Goal: Task Accomplishment & Management: Manage account settings

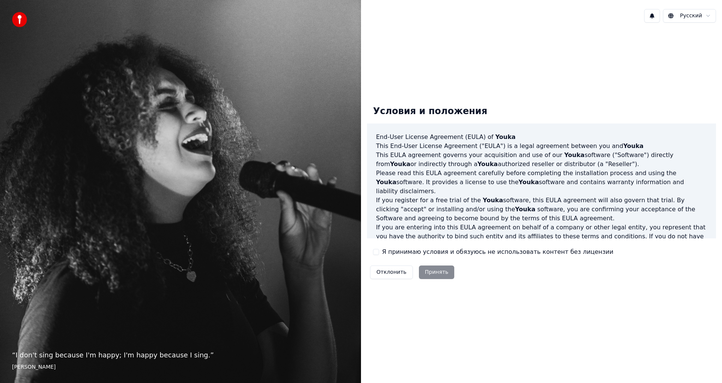
click at [421, 249] on label "Я принимаю условия и обязуюсь не использовать контент без лицензии" at bounding box center [497, 251] width 231 height 9
click at [379, 249] on button "Я принимаю условия и обязуюсь не использовать контент без лицензии" at bounding box center [376, 252] width 6 height 6
click at [433, 269] on button "Принять" at bounding box center [437, 272] width 36 height 14
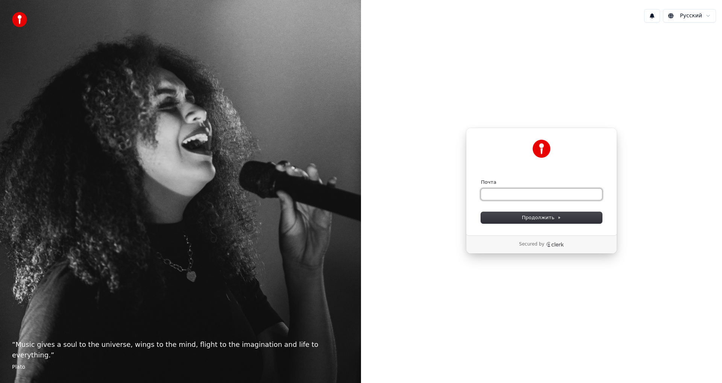
click at [519, 191] on input "Почта" at bounding box center [541, 193] width 121 height 11
click at [481, 179] on button "submit" at bounding box center [481, 179] width 0 height 0
type input "**********"
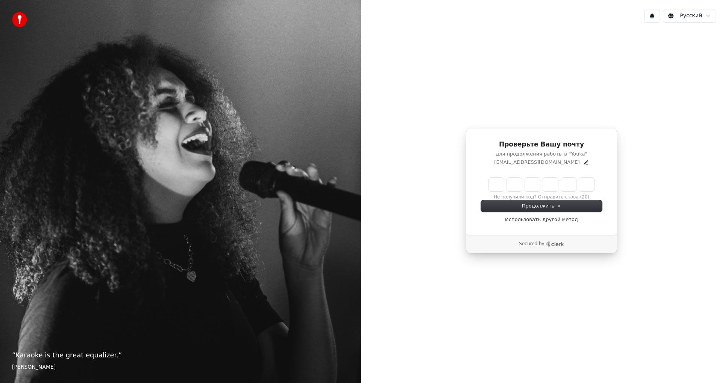
click at [503, 188] on input "Enter verification code" at bounding box center [541, 185] width 105 height 14
paste input "******"
type input "******"
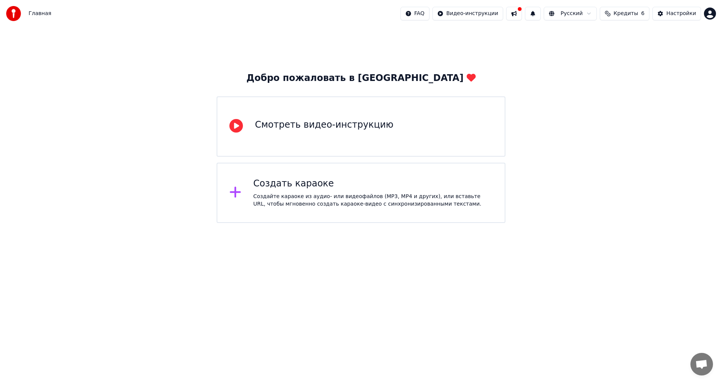
click at [641, 18] on button "Кредиты 6" at bounding box center [625, 14] width 50 height 14
click at [522, 11] on button at bounding box center [514, 14] width 16 height 14
click at [675, 97] on div "Добро пожаловать в Youka Смотреть видео-инструкцию Создать караоке Создайте кар…" at bounding box center [361, 125] width 722 height 196
click at [18, 13] on img at bounding box center [13, 13] width 15 height 15
click at [711, 14] on html "Главная FAQ Видео-инструкции Русский Кредиты 6 Настройки Добро пожаловать в You…" at bounding box center [361, 111] width 722 height 223
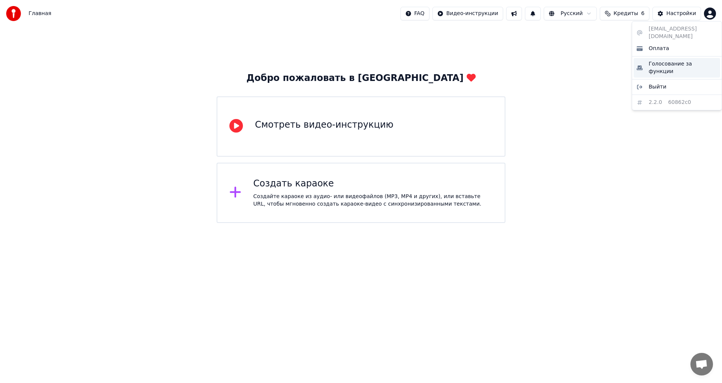
click at [666, 60] on span "Голосование за функции" at bounding box center [683, 67] width 68 height 15
click at [362, 182] on div "Создать караоке" at bounding box center [374, 184] width 240 height 12
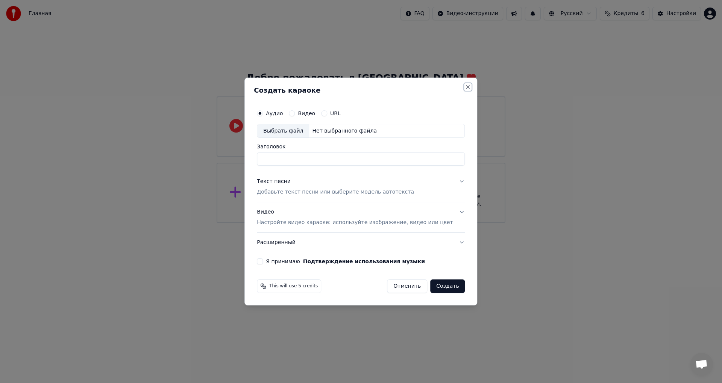
click at [465, 86] on button "Close" at bounding box center [468, 87] width 6 height 6
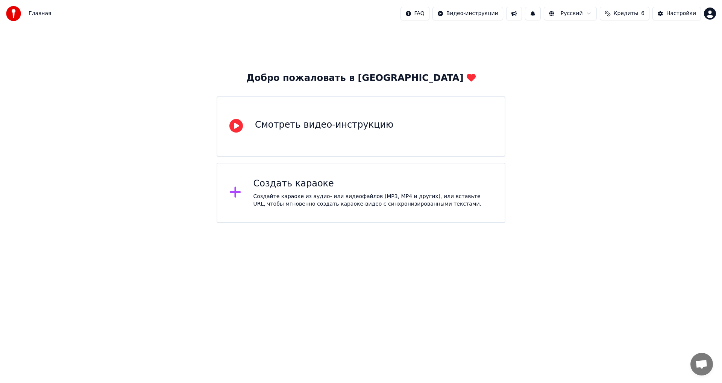
click at [710, 17] on html "Главная FAQ Видео-инструкции Русский Кредиты 6 Настройки Добро пожаловать в You…" at bounding box center [361, 111] width 722 height 223
click at [608, 78] on html "Главная FAQ Видео-инструкции Русский Кредиты 6 Настройки Добро пожаловать в You…" at bounding box center [361, 111] width 722 height 223
click at [17, 15] on img at bounding box center [13, 13] width 15 height 15
click at [27, 20] on div "Главная" at bounding box center [28, 13] width 45 height 15
click at [680, 15] on div "Настройки" at bounding box center [682, 14] width 30 height 8
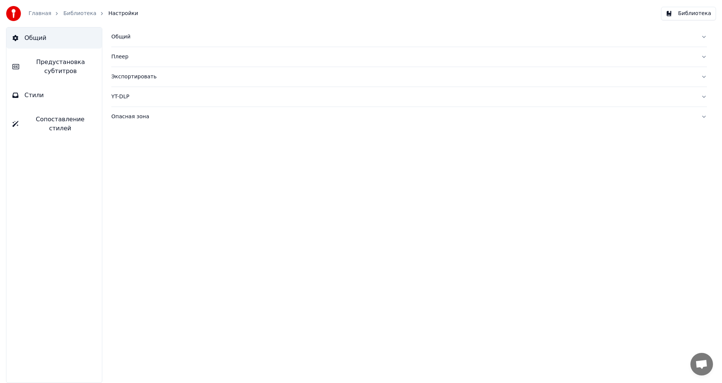
click at [711, 16] on button "Библиотека" at bounding box center [688, 14] width 55 height 14
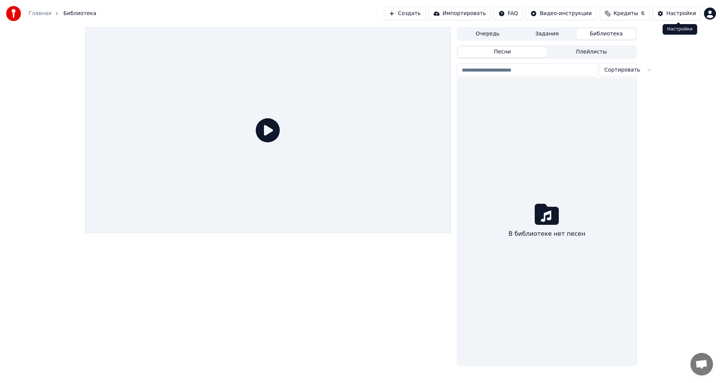
click at [661, 16] on button "Настройки" at bounding box center [677, 14] width 49 height 14
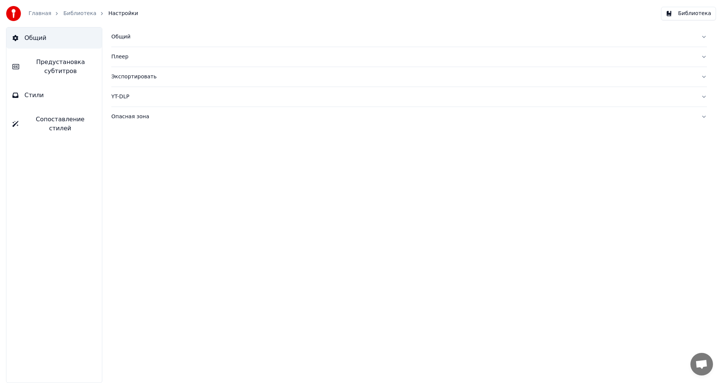
click at [688, 15] on button "Библиотека" at bounding box center [688, 14] width 55 height 14
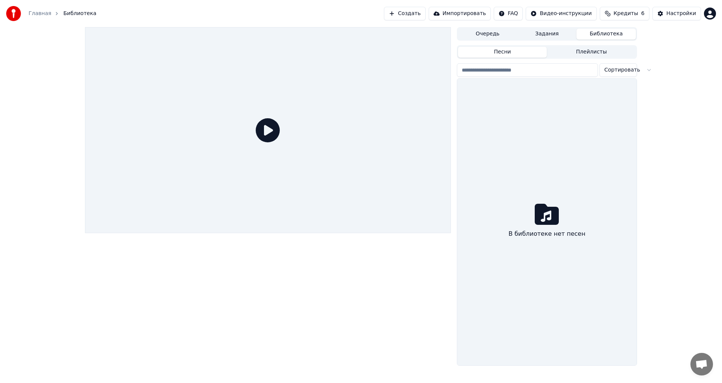
click at [273, 134] on icon at bounding box center [268, 130] width 24 height 24
click at [533, 33] on button "Задания" at bounding box center [547, 34] width 59 height 11
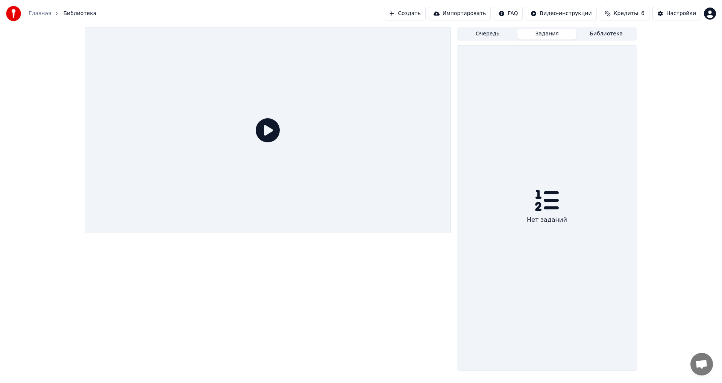
click at [490, 33] on button "Очередь" at bounding box center [487, 34] width 59 height 11
